Goal: Task Accomplishment & Management: Use online tool/utility

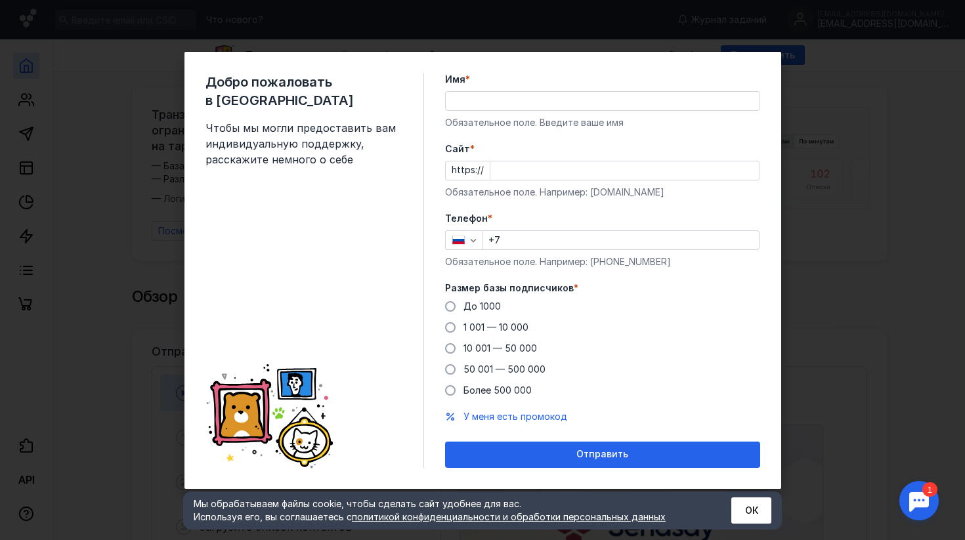
click at [578, 104] on input "Имя *" at bounding box center [603, 101] width 314 height 18
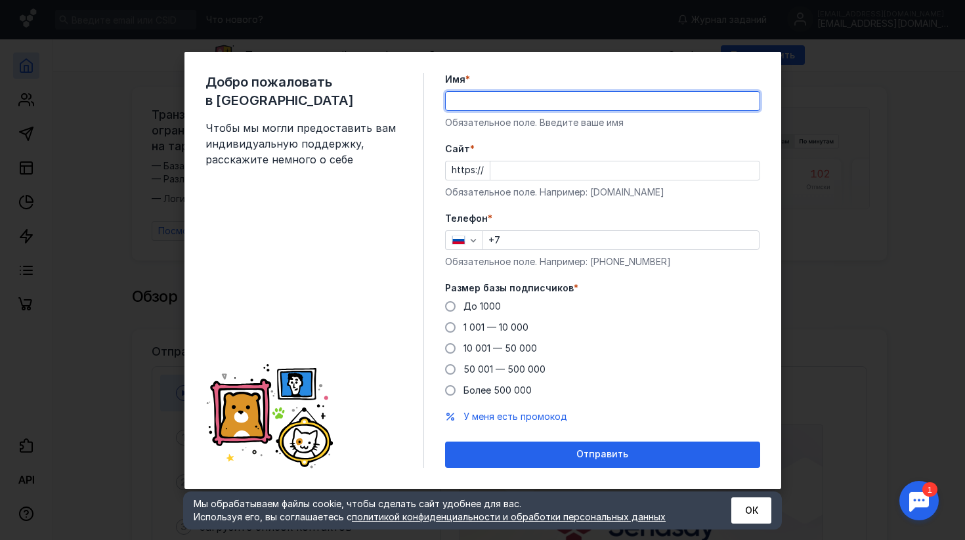
click at [521, 96] on input "Имя *" at bounding box center [603, 101] width 314 height 18
type input "[PERSON_NAME]"
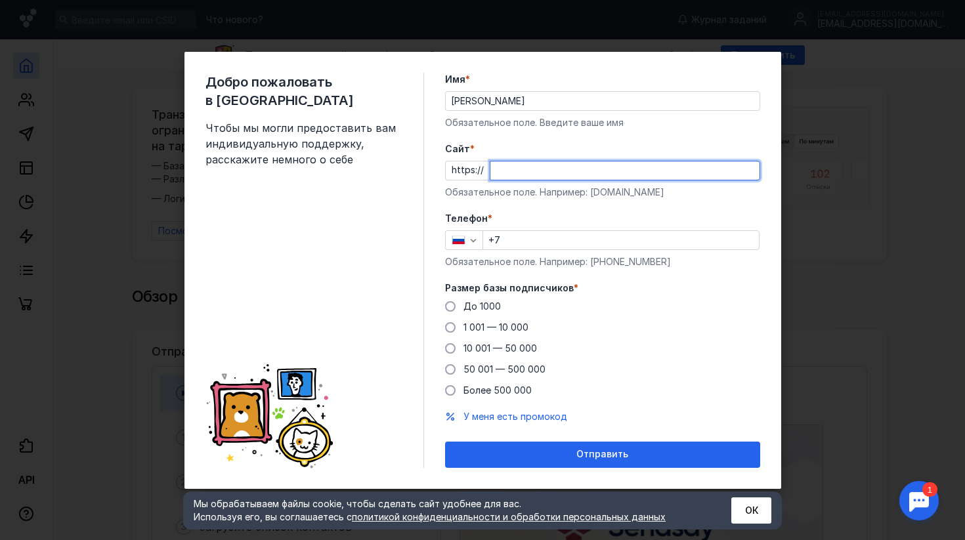
click at [524, 169] on input "Cайт *" at bounding box center [624, 170] width 269 height 18
paste input "[DOMAIN_NAME][URL]"
type input "[DOMAIN_NAME]"
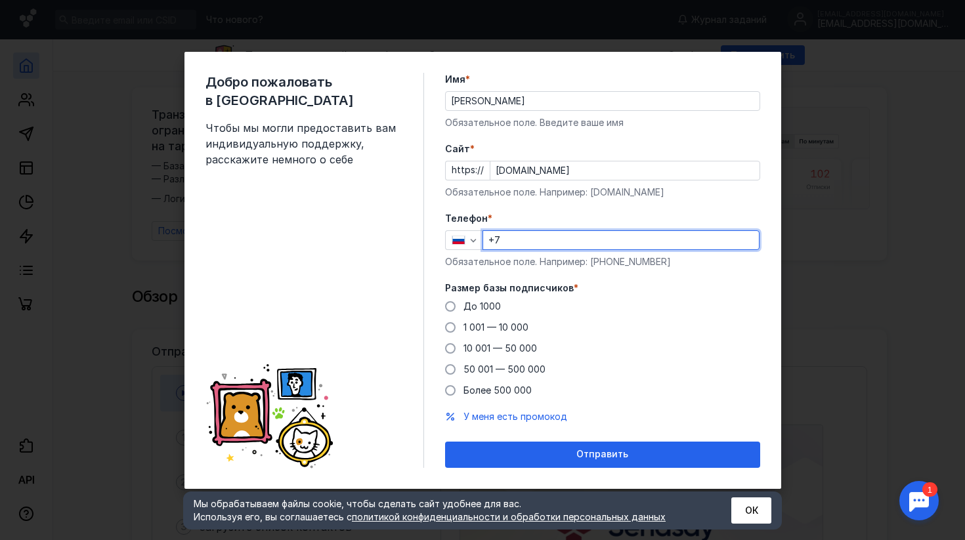
click at [525, 236] on input "+7" at bounding box center [621, 240] width 276 height 18
type input "[PHONE_NUMBER]"
click at [455, 349] on label "10 001 — 50 000" at bounding box center [491, 348] width 92 height 13
click at [0, 0] on input "10 001 — 50 000" at bounding box center [0, 0] width 0 height 0
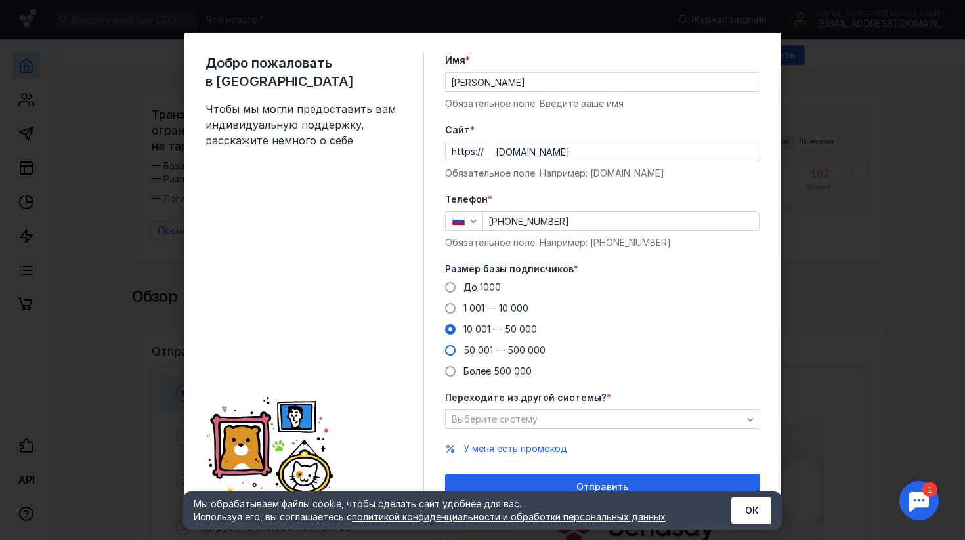
scroll to position [14, 0]
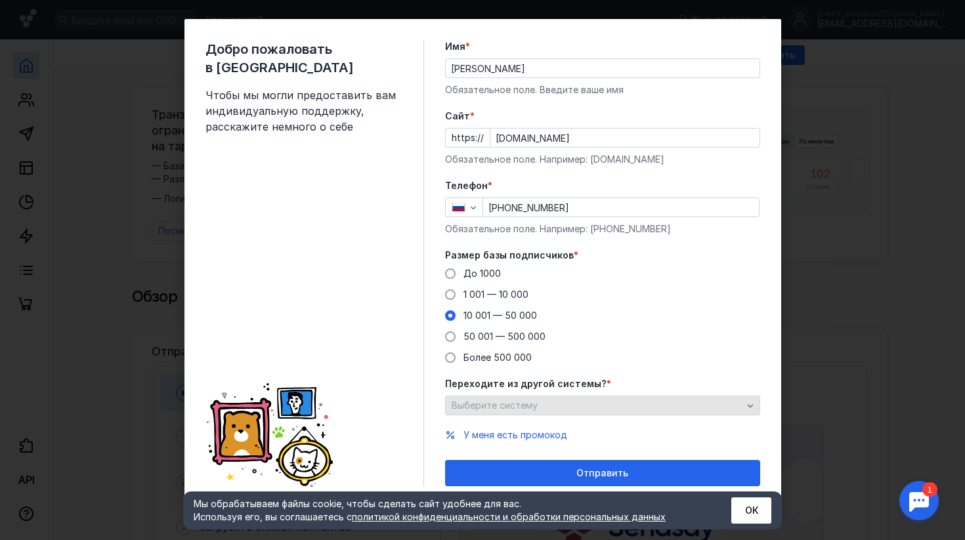
click at [512, 412] on div "Выберите систему" at bounding box center [602, 406] width 315 height 20
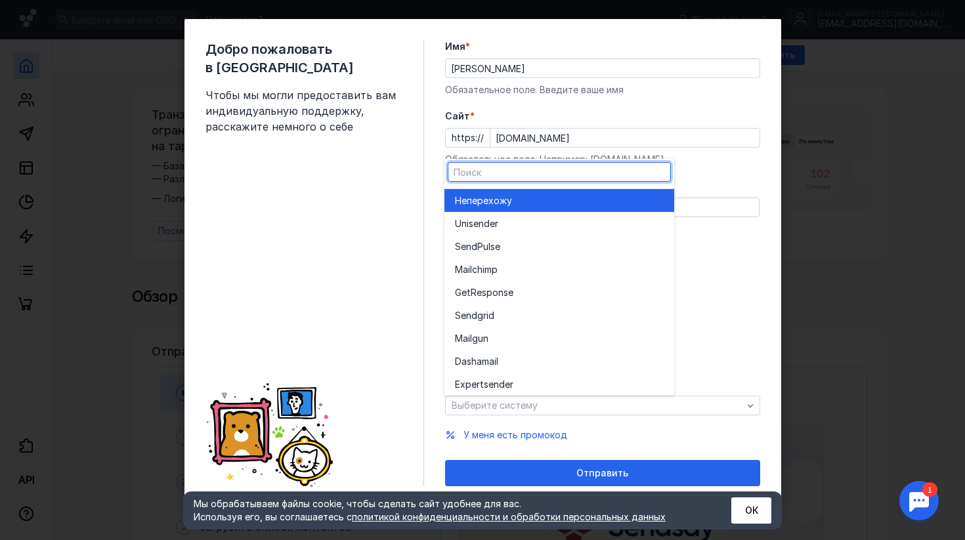
click at [522, 206] on div "Не перехожу" at bounding box center [559, 200] width 209 height 13
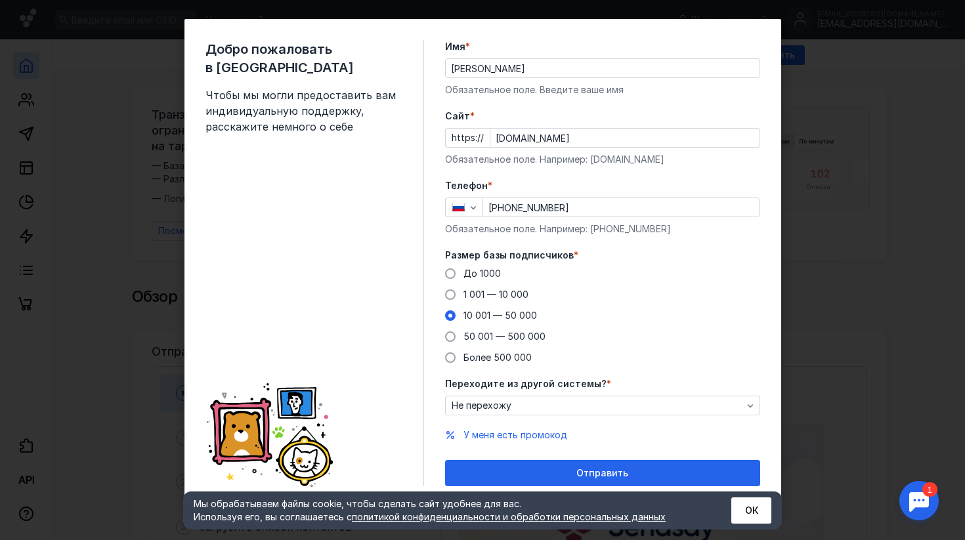
click at [536, 457] on form "Имя * [PERSON_NAME] поле. Введите ваше имя [PERSON_NAME] * https:// [DOMAIN_NAM…" at bounding box center [602, 263] width 315 height 446
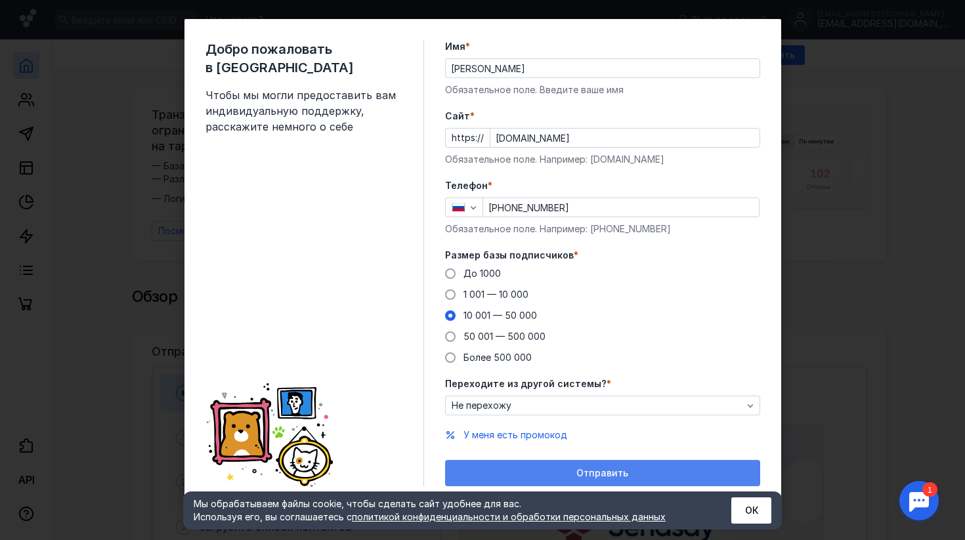
click at [536, 466] on div "Отправить" at bounding box center [602, 473] width 315 height 26
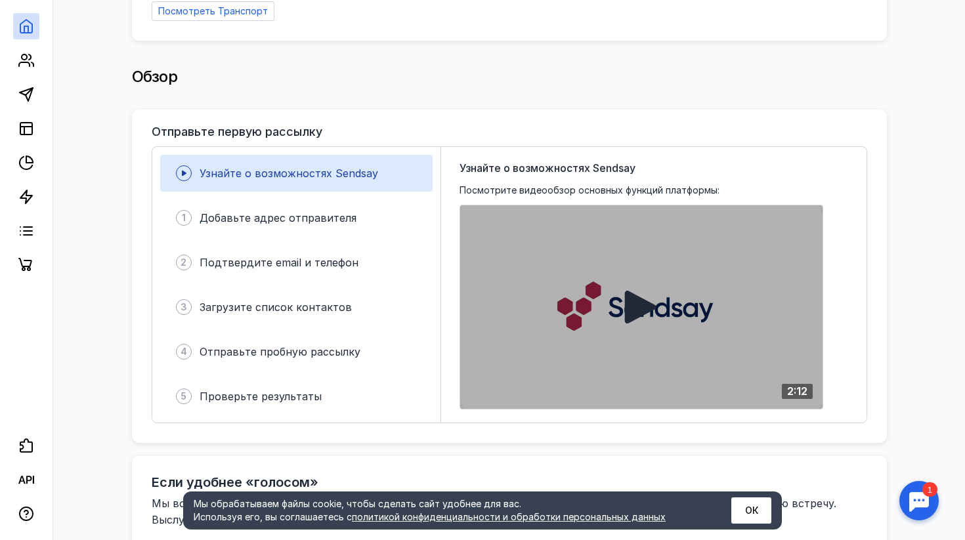
scroll to position [232, 0]
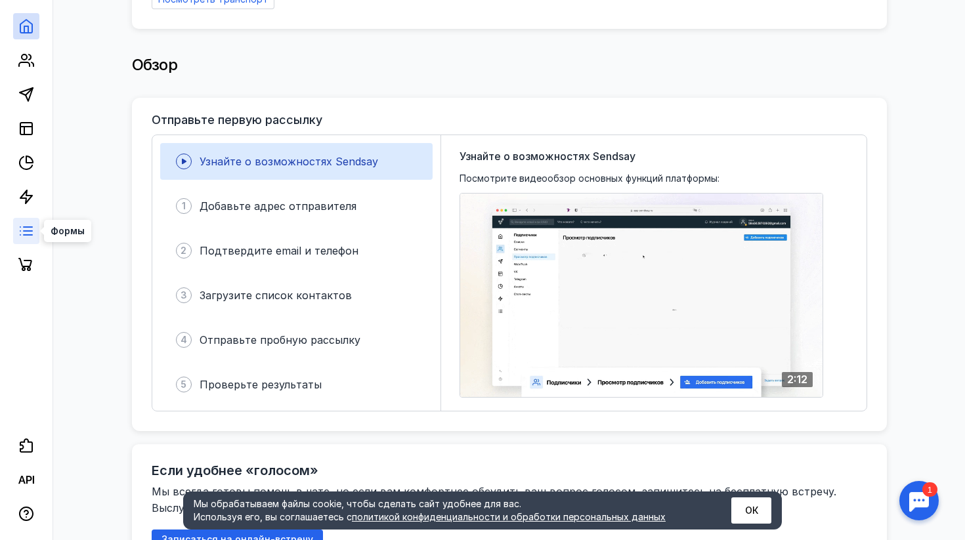
click at [25, 227] on line at bounding box center [28, 227] width 9 height 0
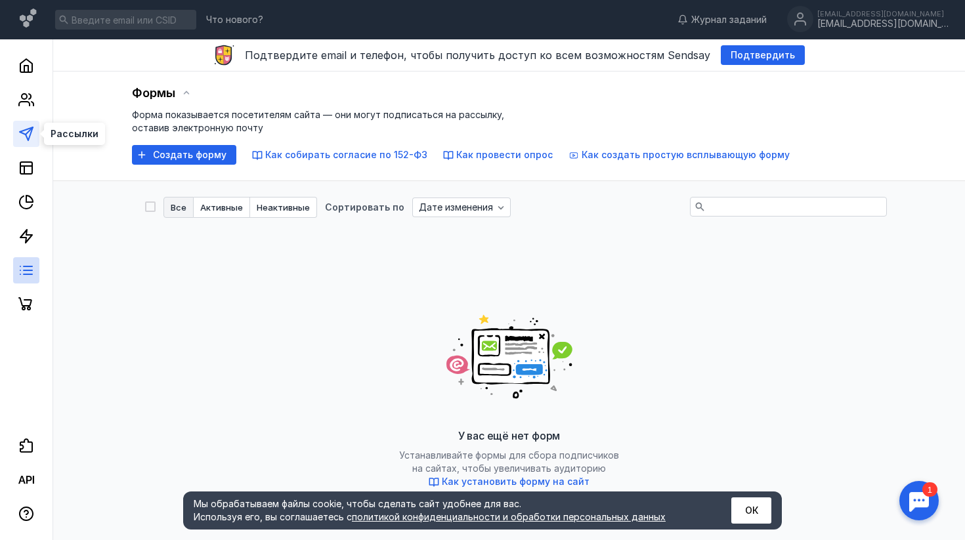
click at [20, 131] on polygon at bounding box center [26, 133] width 13 height 13
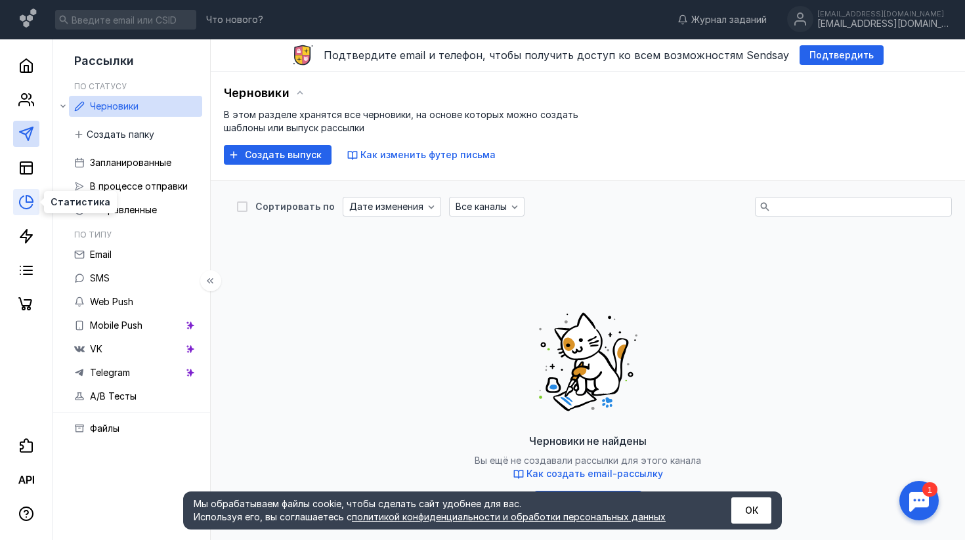
click at [22, 205] on icon at bounding box center [26, 202] width 16 height 16
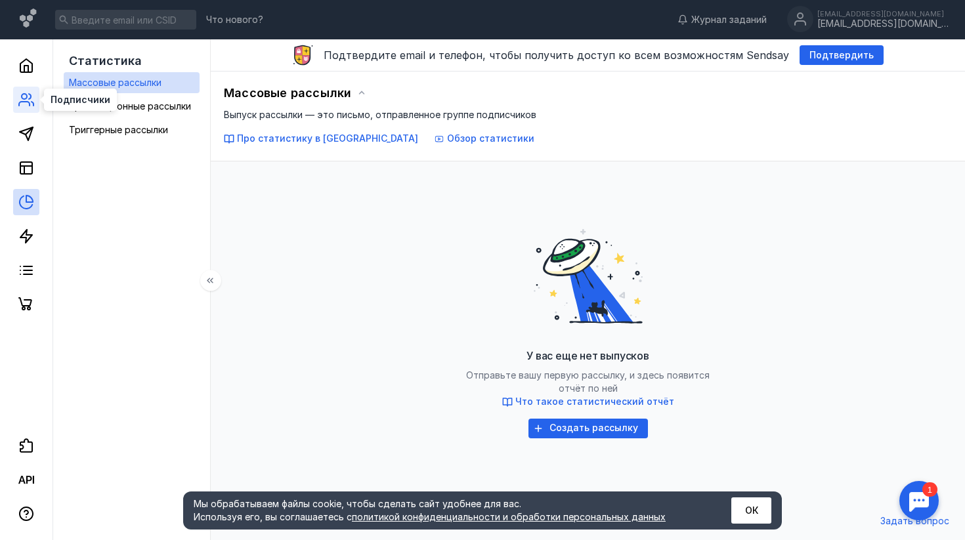
click at [24, 95] on icon at bounding box center [26, 100] width 16 height 16
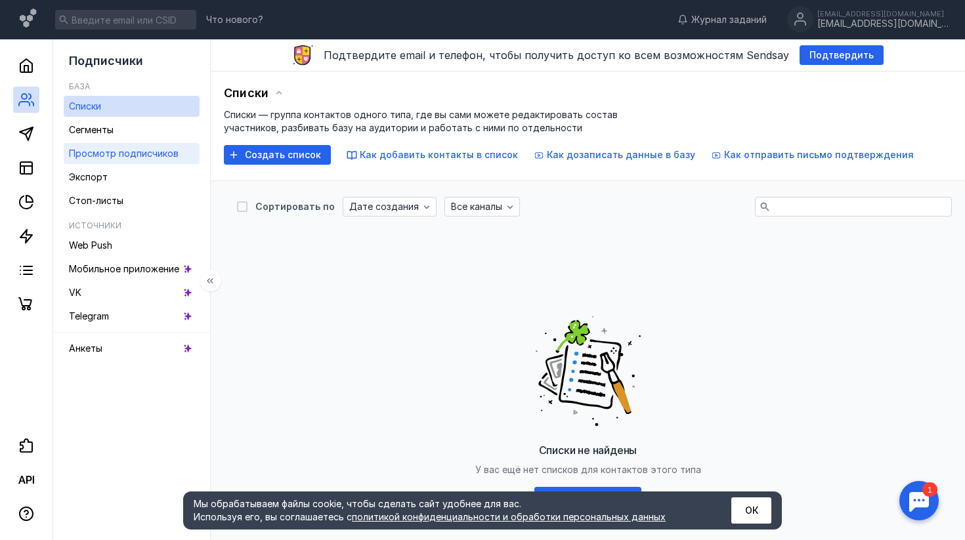
click at [136, 150] on span "Просмотр подписчиков" at bounding box center [124, 153] width 110 height 11
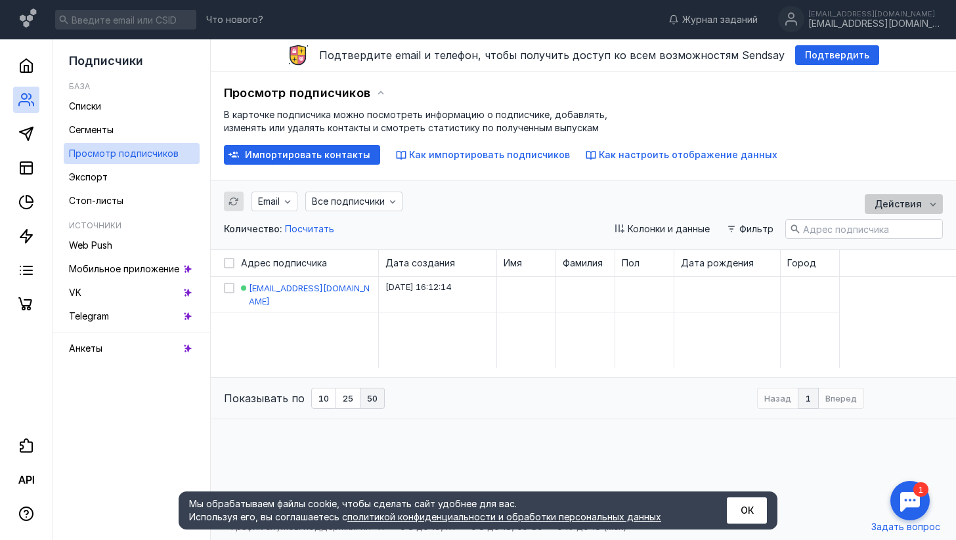
click at [920, 201] on span "Действия" at bounding box center [897, 204] width 47 height 11
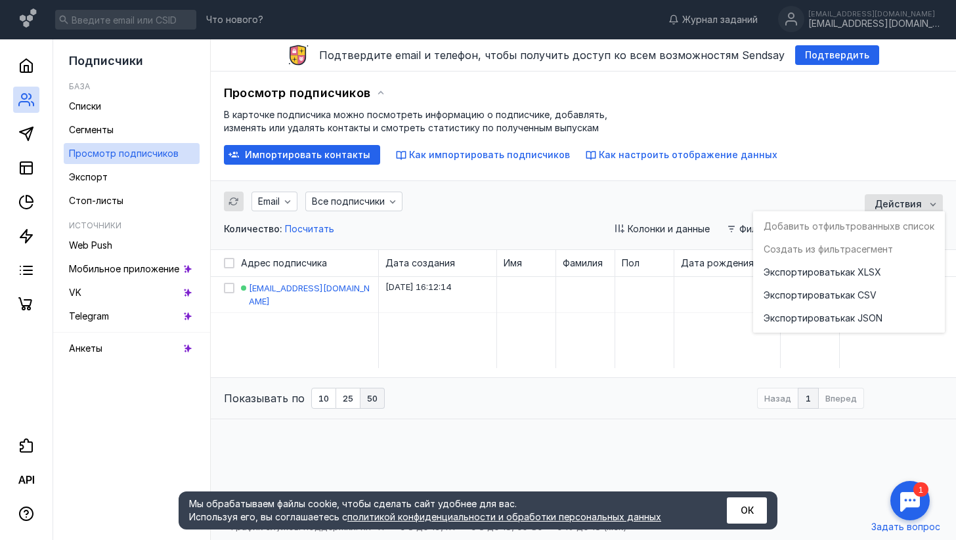
click at [658, 318] on div at bounding box center [644, 327] width 45 height 18
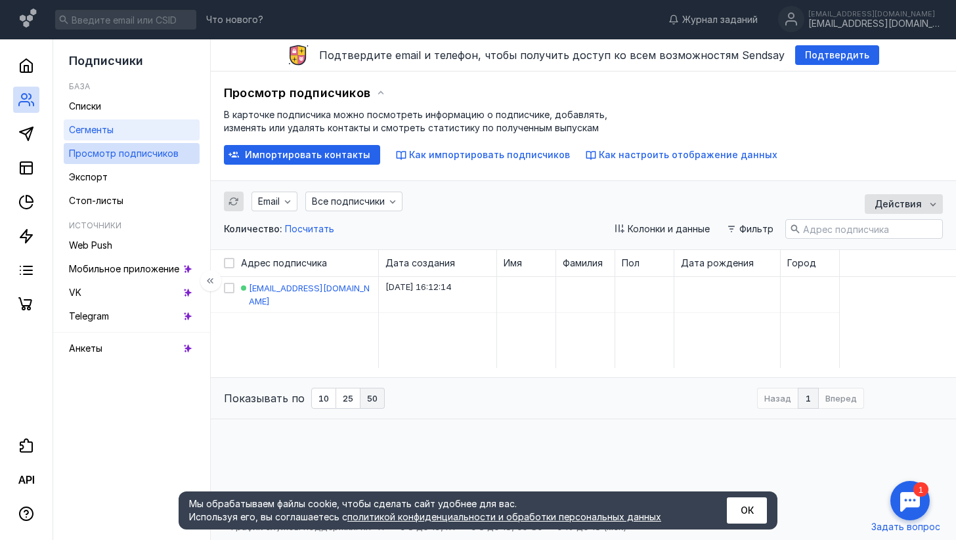
click at [120, 124] on link "Сегменты" at bounding box center [132, 129] width 136 height 21
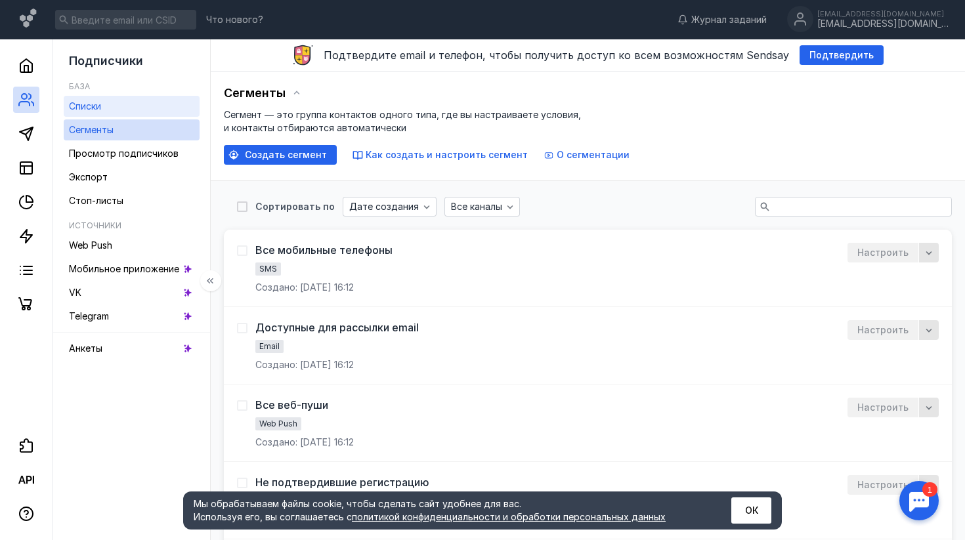
click at [95, 96] on link "Списки" at bounding box center [132, 106] width 136 height 21
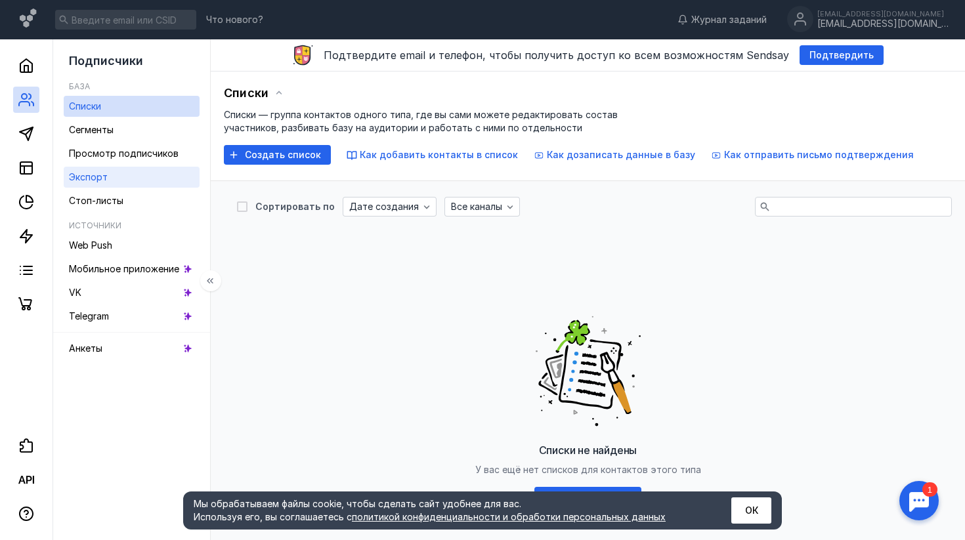
click at [129, 169] on link "Экспорт" at bounding box center [132, 177] width 136 height 21
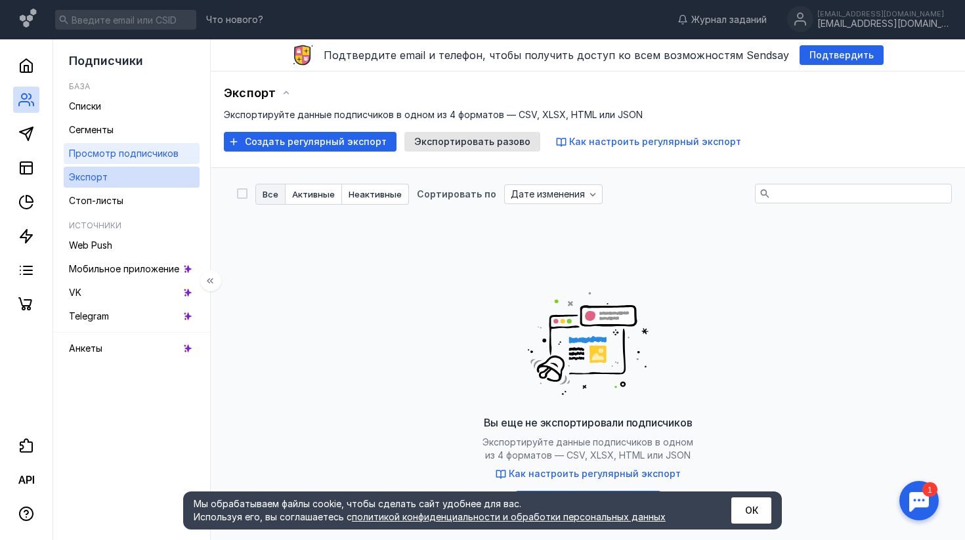
click at [155, 155] on span "Просмотр подписчиков" at bounding box center [124, 153] width 110 height 11
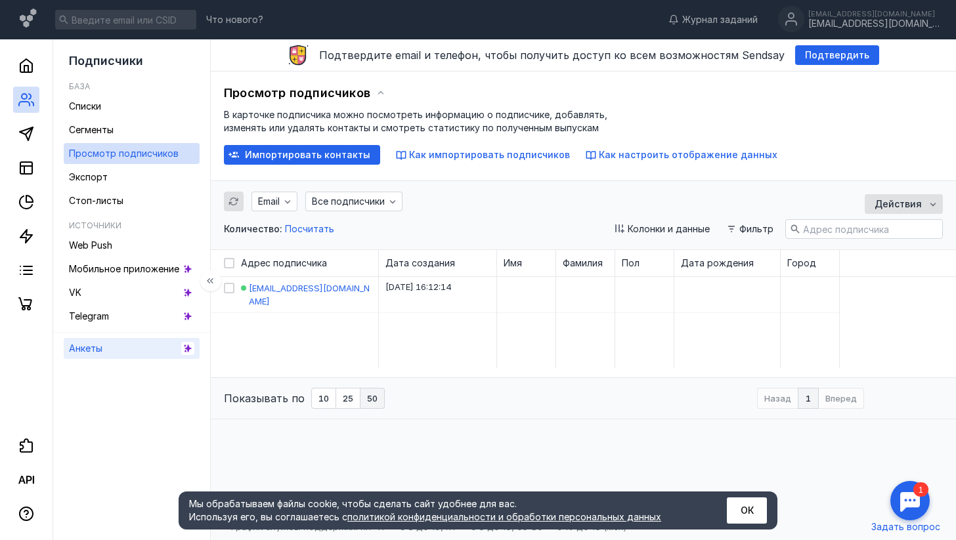
click at [121, 345] on link "Анкеты" at bounding box center [132, 348] width 136 height 21
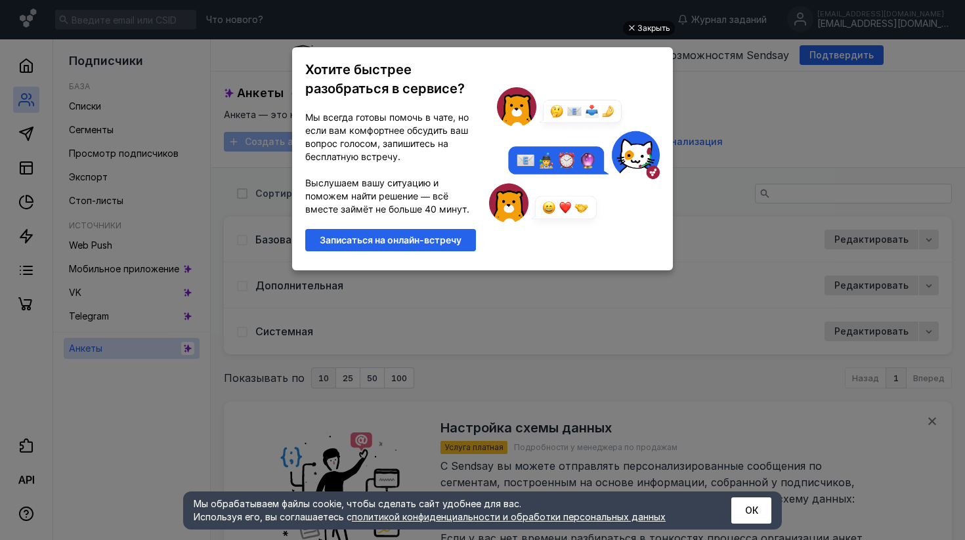
click at [659, 26] on div "Закрыть" at bounding box center [653, 28] width 33 height 14
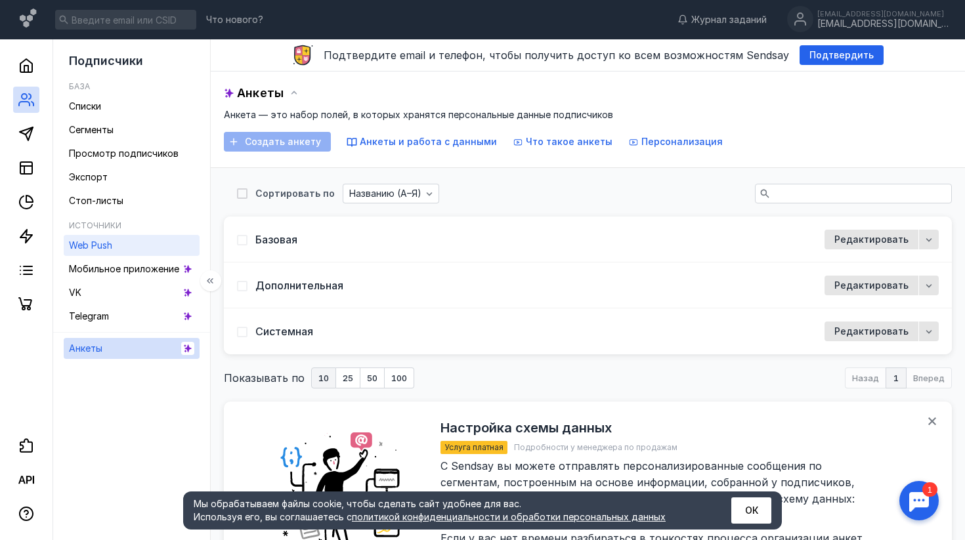
click at [96, 249] on span "Web Push" at bounding box center [90, 245] width 43 height 11
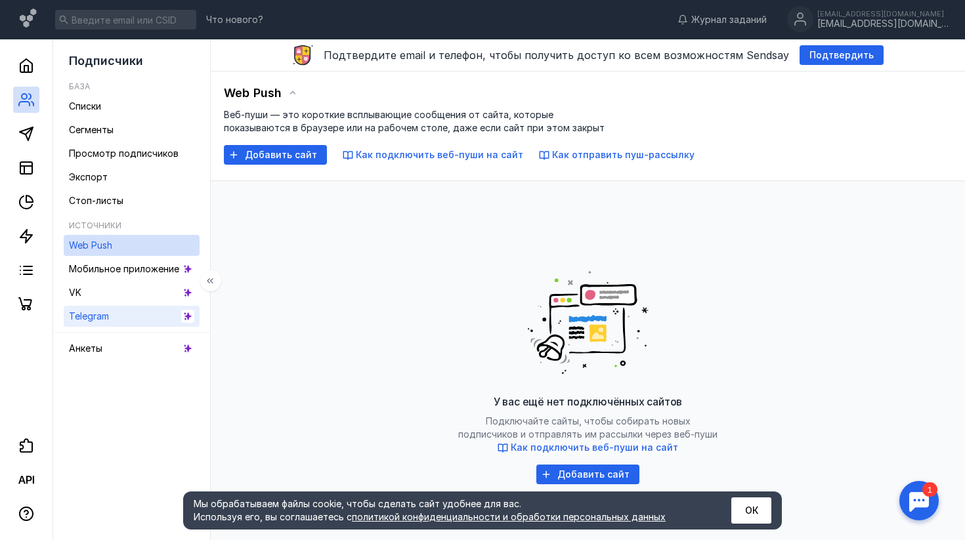
click at [125, 314] on link "Telegram" at bounding box center [132, 316] width 136 height 21
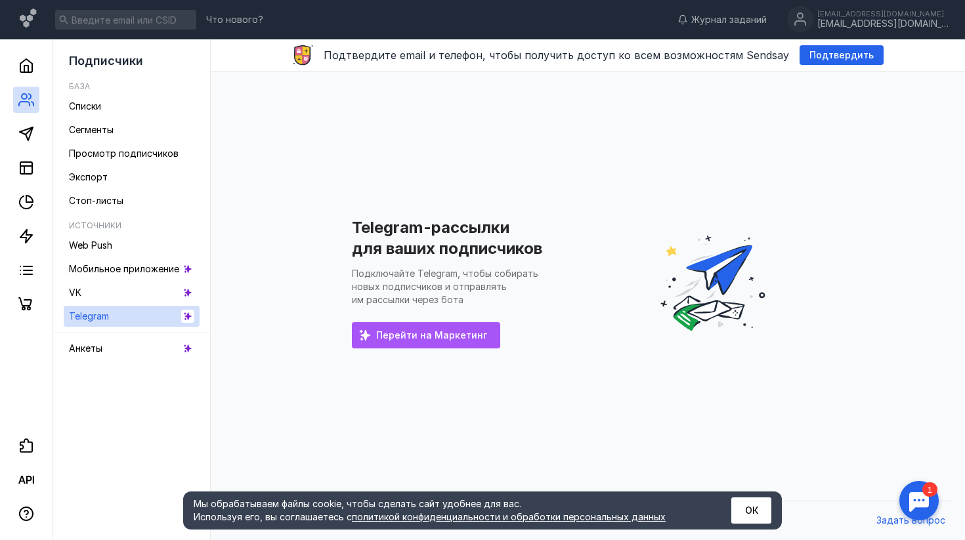
click at [402, 341] on div "Перейти на Маркетинг" at bounding box center [426, 335] width 148 height 26
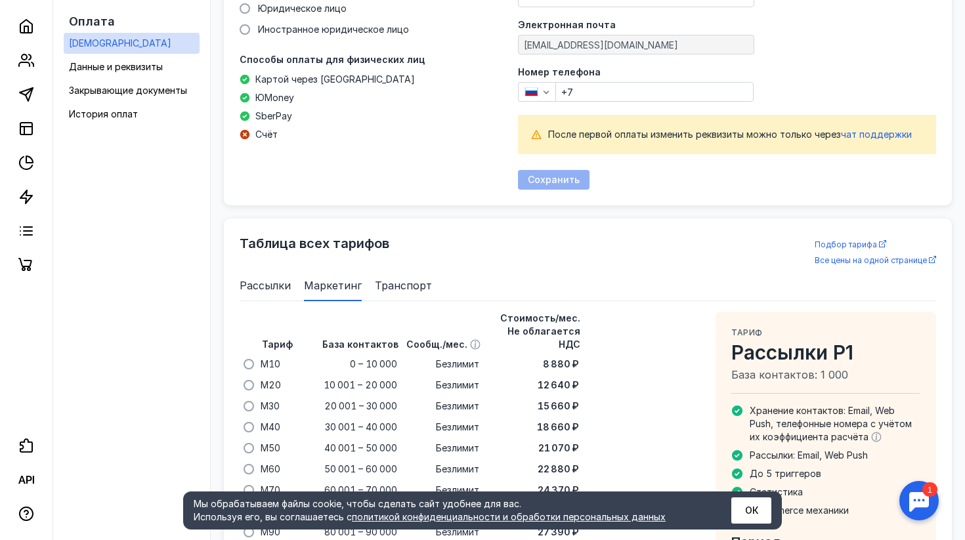
scroll to position [603, 0]
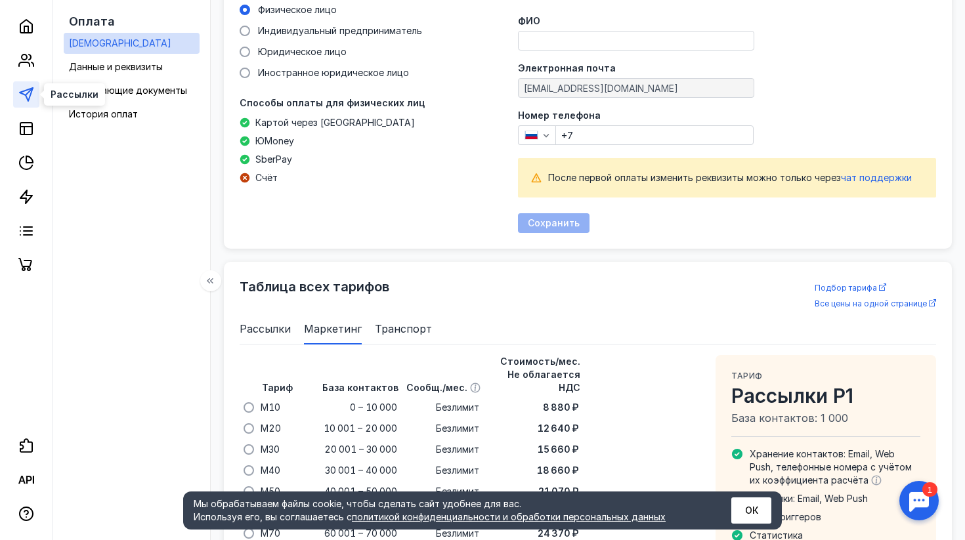
click at [23, 91] on polygon at bounding box center [26, 94] width 13 height 13
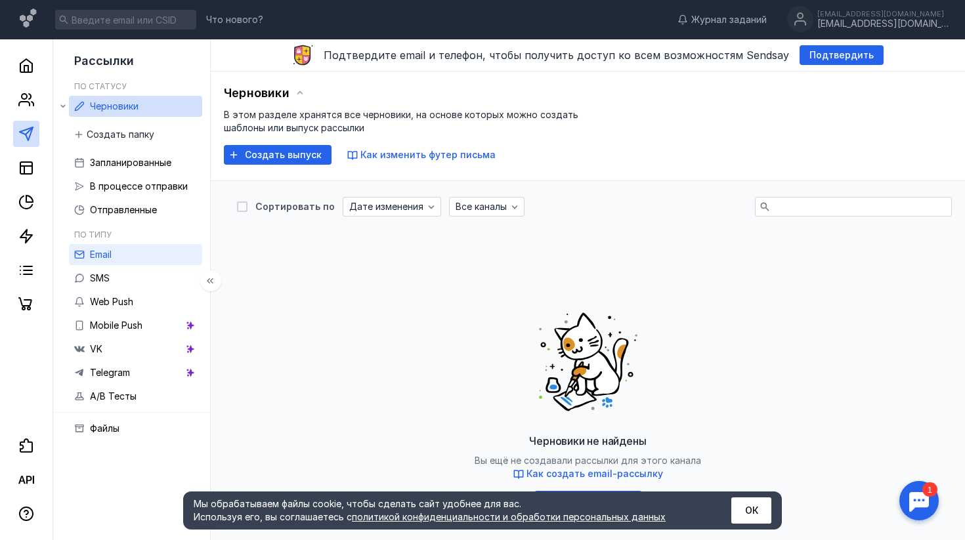
click at [142, 247] on link "Email" at bounding box center [135, 254] width 133 height 21
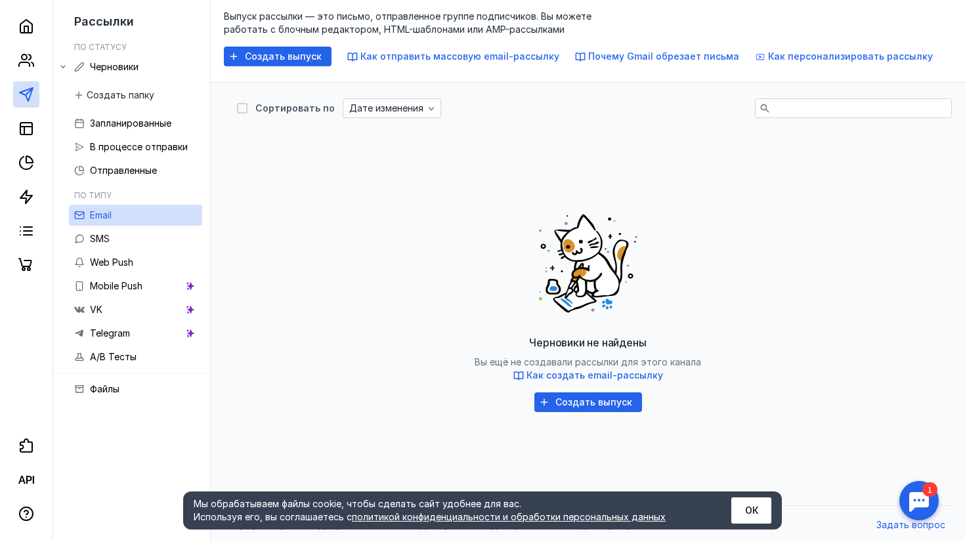
scroll to position [103, 0]
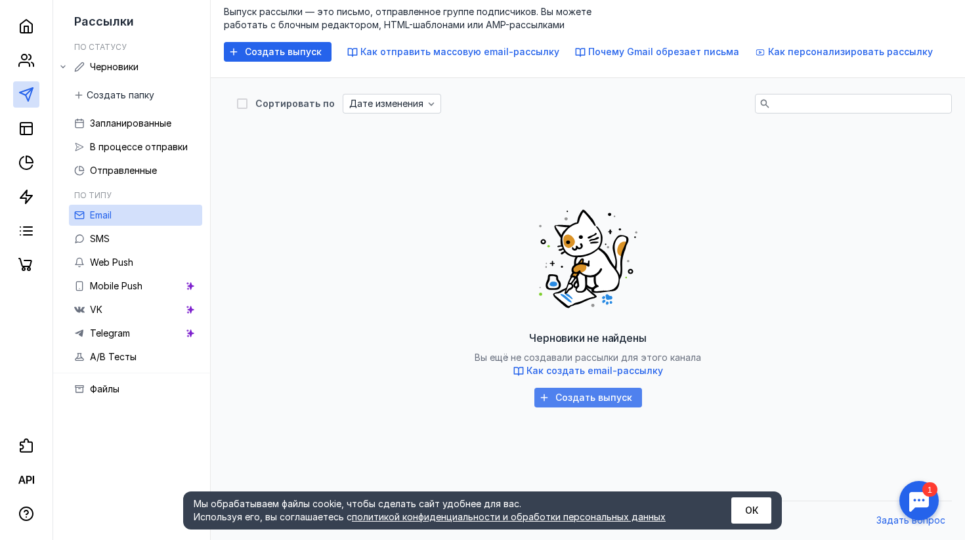
click at [577, 396] on span "Создать выпуск" at bounding box center [593, 397] width 77 height 11
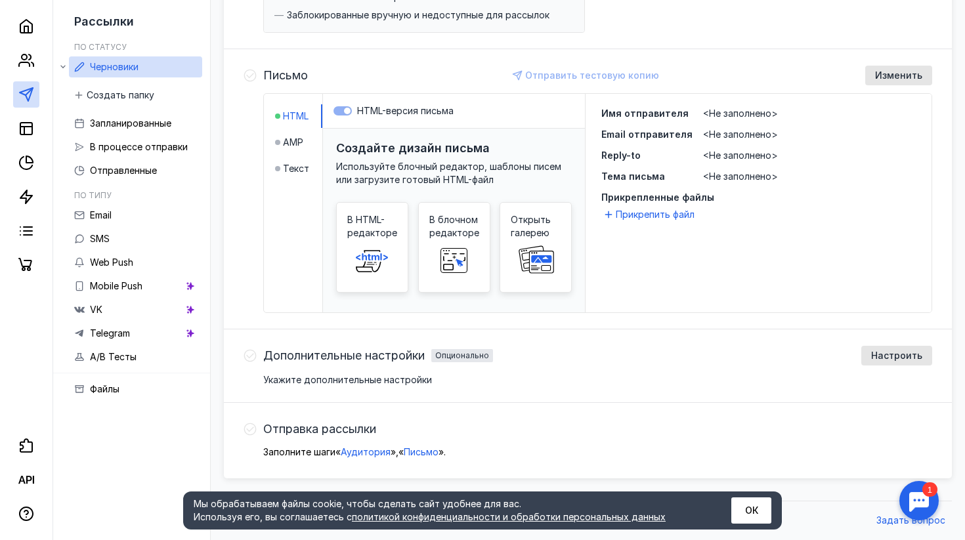
scroll to position [269, 0]
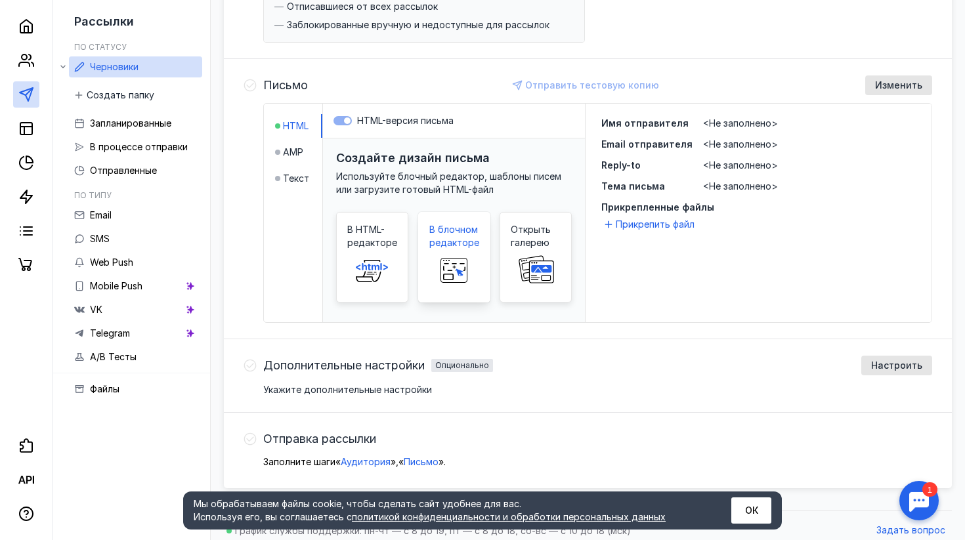
click at [454, 253] on span at bounding box center [454, 270] width 42 height 42
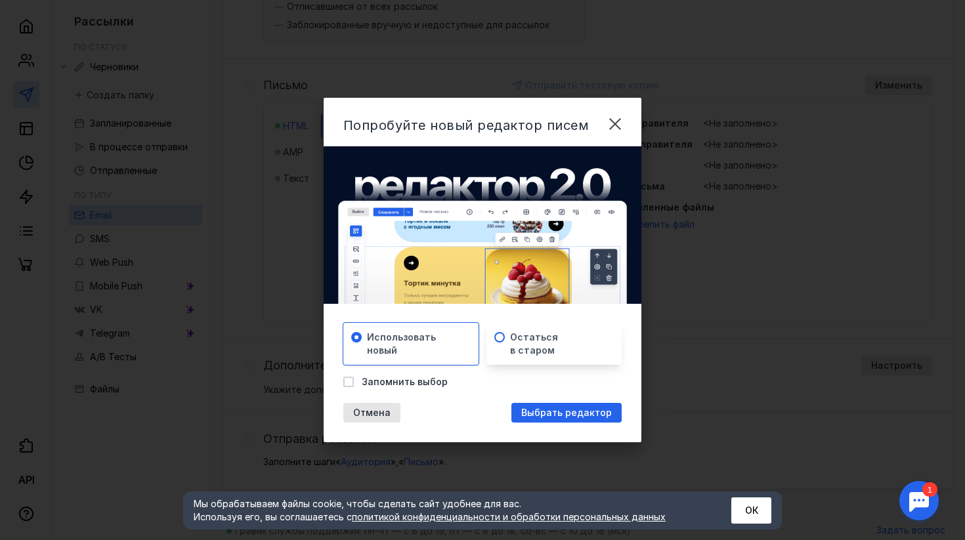
click at [539, 331] on span "Остаться в старом" at bounding box center [534, 344] width 48 height 26
click at [420, 332] on span "Использовать новый" at bounding box center [401, 344] width 69 height 26
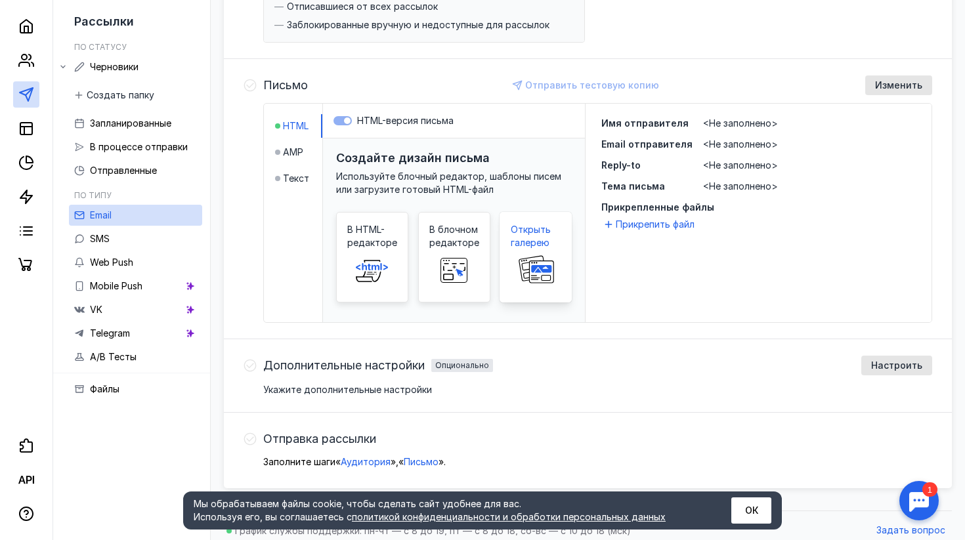
click at [545, 239] on span "Открыть галерею" at bounding box center [536, 236] width 50 height 26
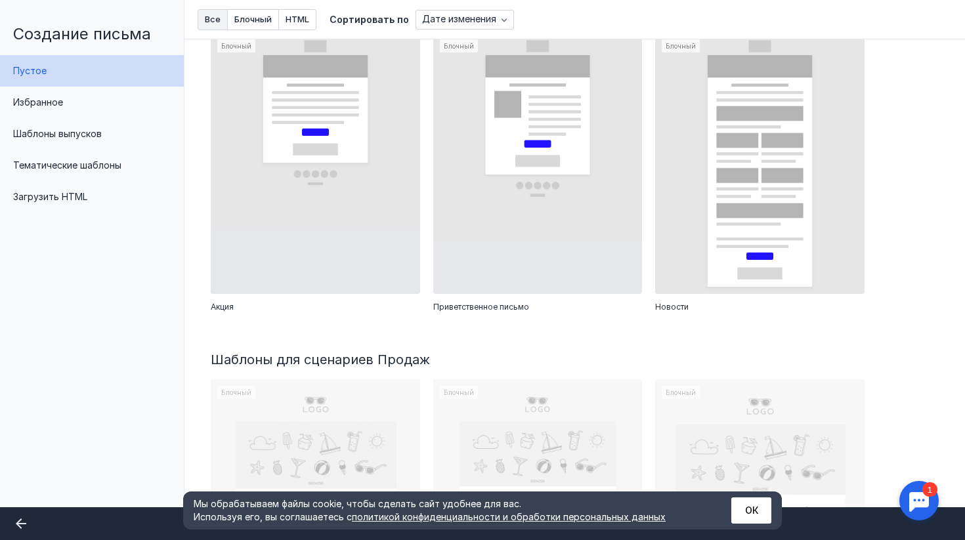
scroll to position [0, 0]
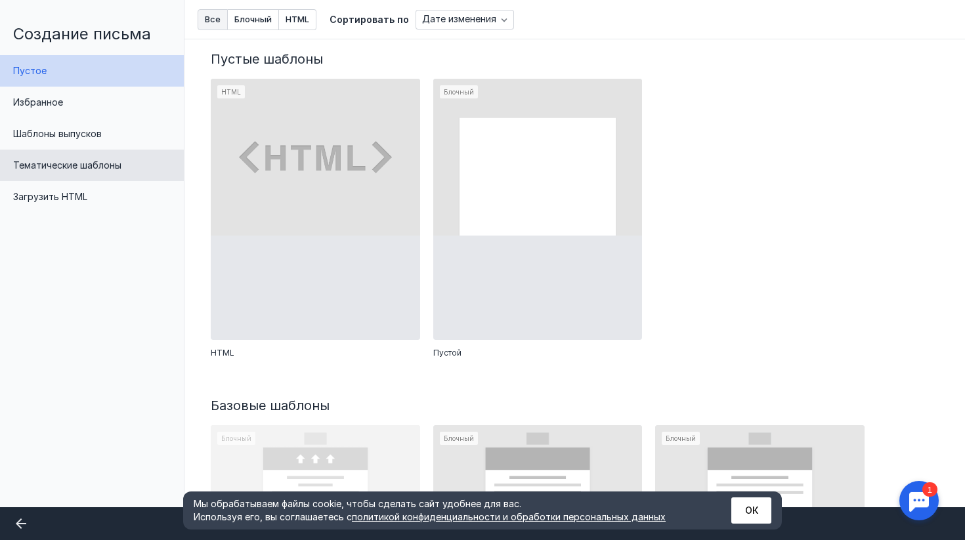
click at [57, 159] on div "Тематические шаблоны" at bounding box center [92, 166] width 184 height 32
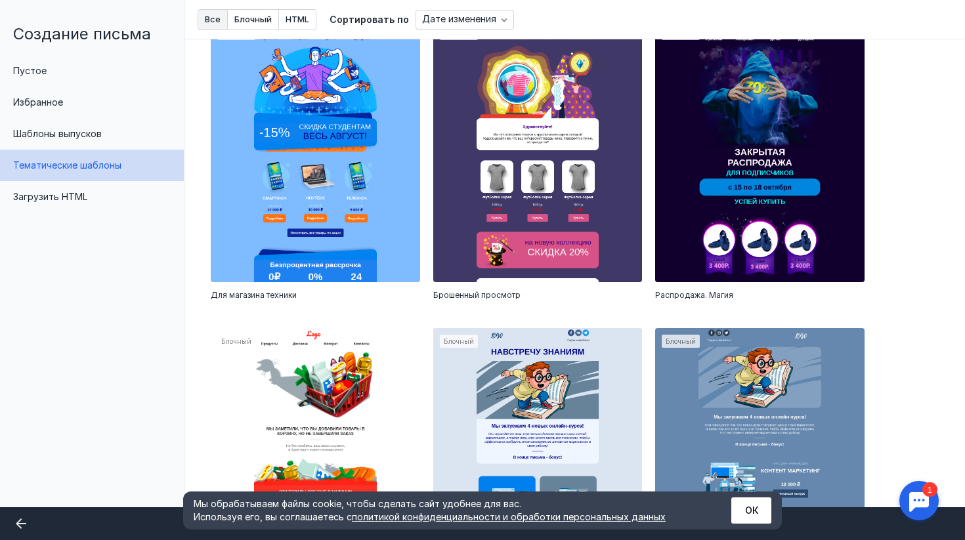
scroll to position [1284, 0]
